Goal: Find specific page/section

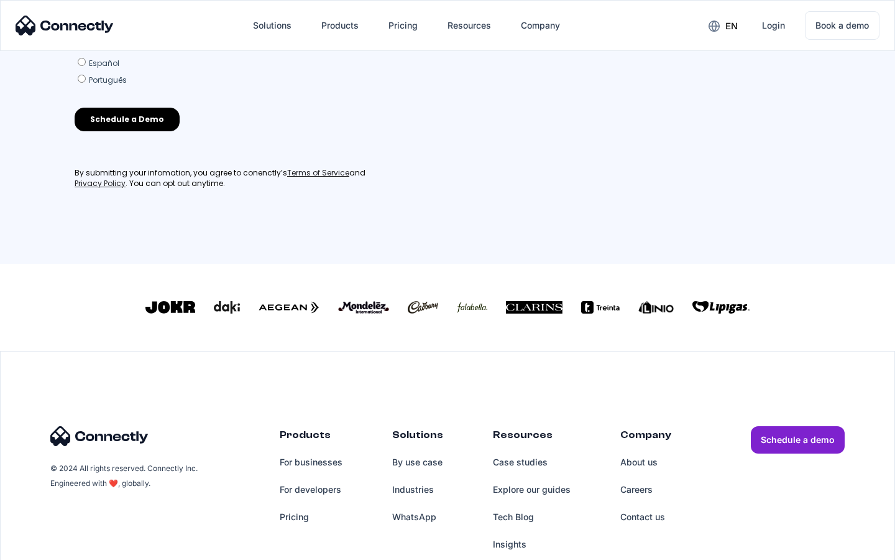
scroll to position [545, 0]
